Goal: Task Accomplishment & Management: Use online tool/utility

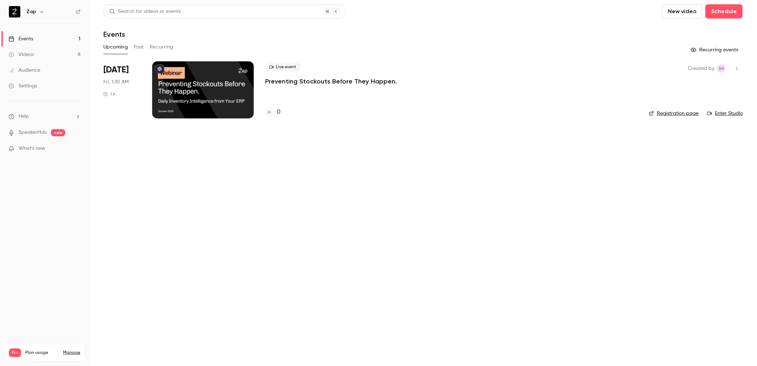
click at [341, 81] on p "Preventing Stockouts Before They Happen." at bounding box center [331, 81] width 132 height 9
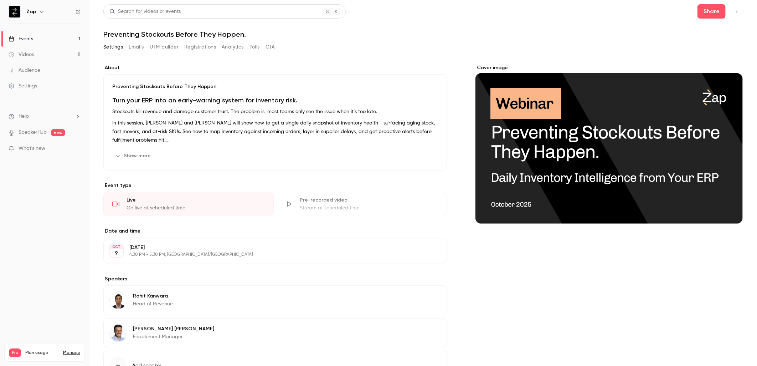
click at [162, 46] on button "UTM builder" at bounding box center [164, 46] width 29 height 11
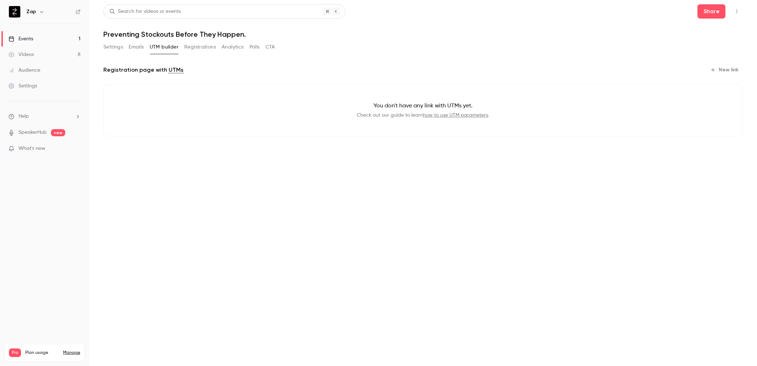
click at [727, 68] on button "New link" at bounding box center [725, 69] width 35 height 11
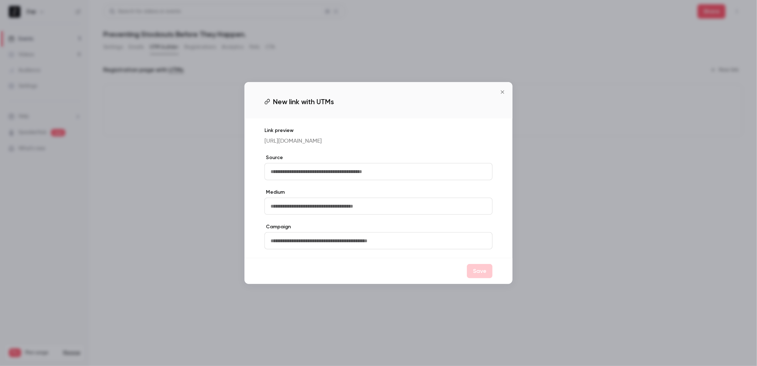
click at [298, 172] on input "text" at bounding box center [379, 171] width 228 height 17
type input "*******"
type input "******"
click at [484, 273] on button "Save" at bounding box center [480, 271] width 26 height 14
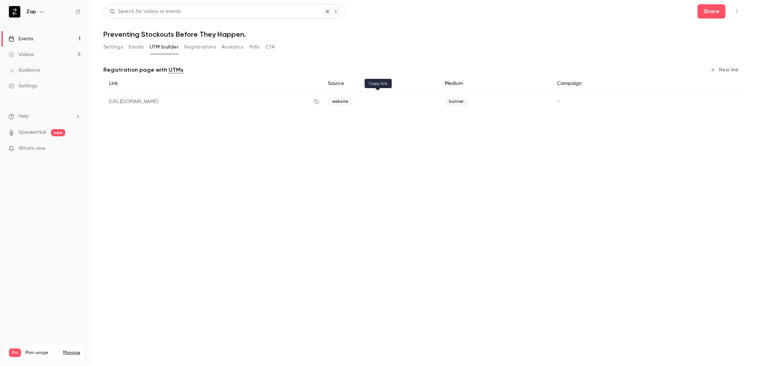
click at [322, 104] on button "button" at bounding box center [316, 101] width 11 height 11
click at [111, 48] on button "Settings" at bounding box center [113, 46] width 20 height 11
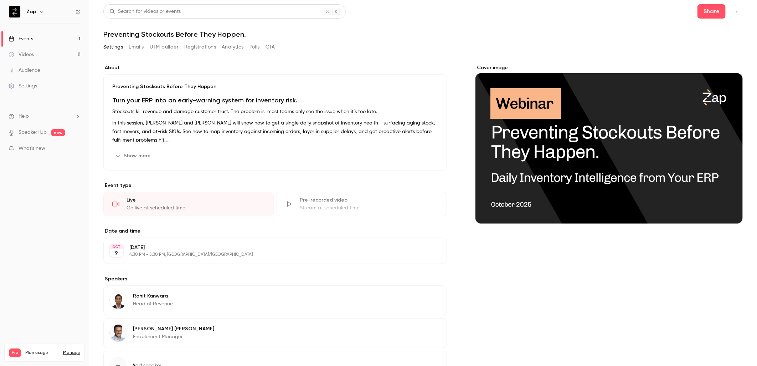
click at [146, 34] on h1 "Preventing Stockouts Before They Happen." at bounding box center [423, 34] width 640 height 9
copy div "Preventing Stockouts Before They Happen. Settings Emails UTM builder Registrati…"
click at [144, 155] on button "Show more" at bounding box center [133, 155] width 43 height 11
